Goal: Check status: Check status

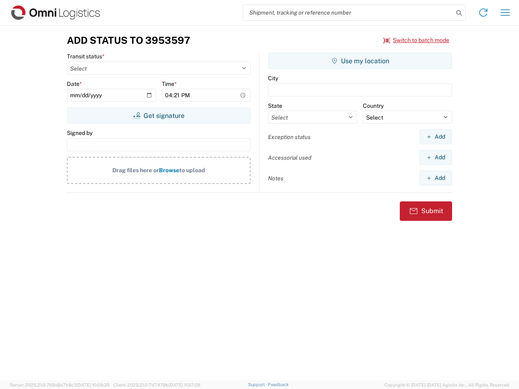
click at [348, 13] on input "search" at bounding box center [348, 12] width 210 height 15
click at [459, 13] on icon at bounding box center [458, 12] width 11 height 11
click at [483, 13] on icon at bounding box center [483, 12] width 13 height 13
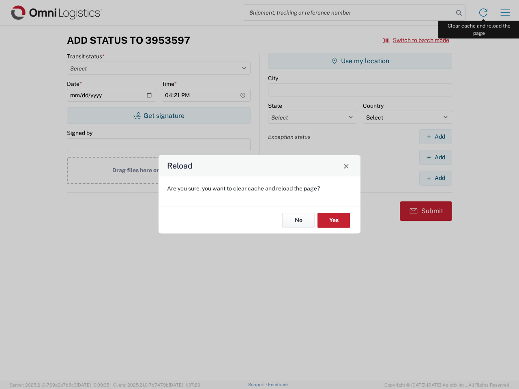
click at [505, 13] on div "Reload Are you sure, you want to clear cache and reload the page? No Yes" at bounding box center [259, 194] width 519 height 389
click at [416, 40] on div "Reload Are you sure, you want to clear cache and reload the page? No Yes" at bounding box center [259, 194] width 519 height 389
click at [159, 116] on div "Reload Are you sure, you want to clear cache and reload the page? No Yes" at bounding box center [259, 194] width 519 height 389
click at [360, 61] on div "Reload Are you sure, you want to clear cache and reload the page? No Yes" at bounding box center [259, 194] width 519 height 389
click at [435, 137] on div "Reload Are you sure, you want to clear cache and reload the page? No Yes" at bounding box center [259, 194] width 519 height 389
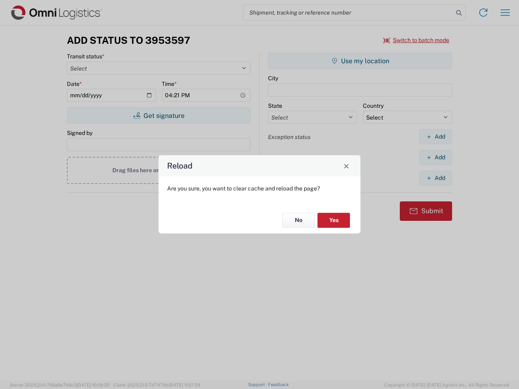
click at [435, 157] on div "Reload Are you sure, you want to clear cache and reload the page? No Yes" at bounding box center [259, 194] width 519 height 389
click at [435, 178] on div "Reload Are you sure, you want to clear cache and reload the page? No Yes" at bounding box center [259, 194] width 519 height 389
